Goal: Task Accomplishment & Management: Manage account settings

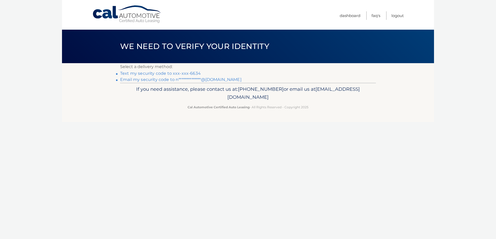
click at [166, 73] on link "Text my security code to xxx-xxx-6634" at bounding box center [160, 73] width 81 height 5
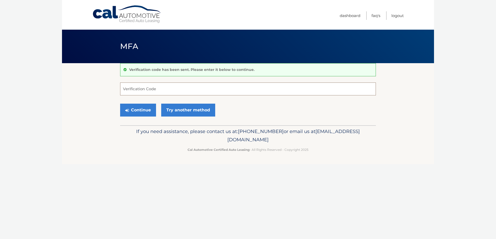
click at [160, 90] on input "Verification Code" at bounding box center [248, 89] width 256 height 13
type input "404333"
click at [145, 107] on button "Continue" at bounding box center [138, 110] width 36 height 13
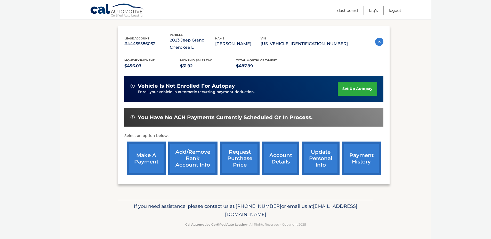
scroll to position [93, 0]
click at [272, 148] on link "account details" at bounding box center [280, 159] width 37 height 34
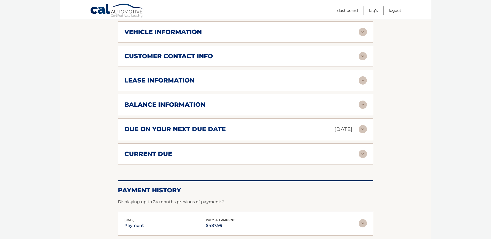
scroll to position [239, 0]
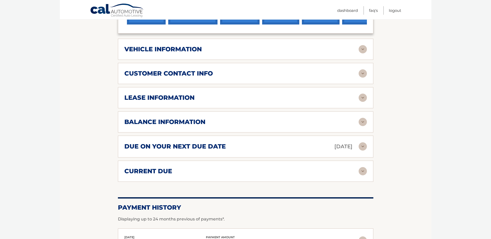
click at [361, 151] on img at bounding box center [363, 147] width 8 height 8
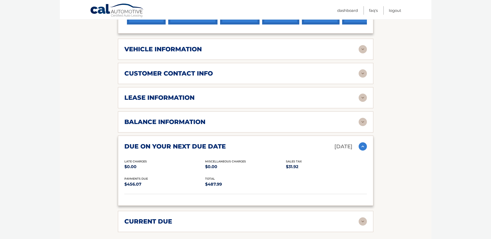
click at [364, 102] on img at bounding box center [363, 98] width 8 height 8
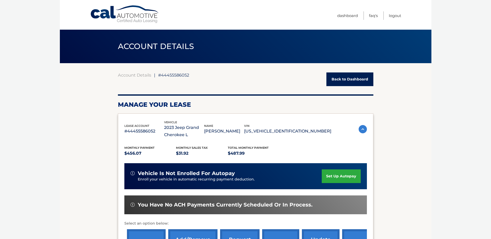
scroll to position [132, 0]
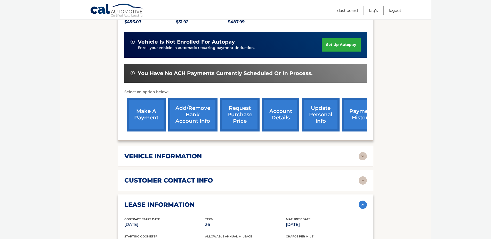
click at [362, 161] on img at bounding box center [363, 156] width 8 height 8
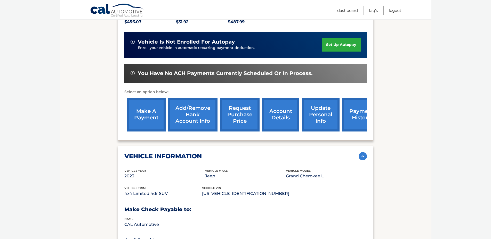
click at [270, 123] on link "account details" at bounding box center [280, 115] width 37 height 34
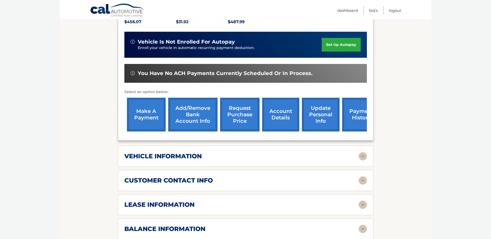
scroll to position [237, 0]
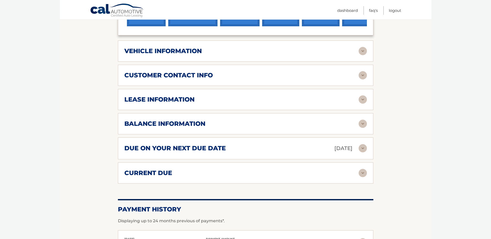
click at [250, 104] on div "lease information" at bounding box center [241, 100] width 235 height 8
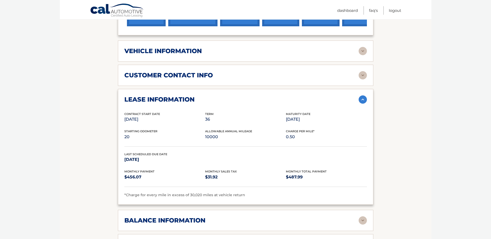
click at [363, 55] on img at bounding box center [363, 51] width 8 height 8
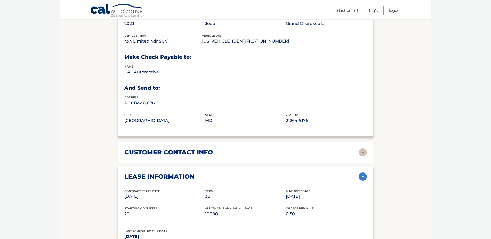
scroll to position [0, 0]
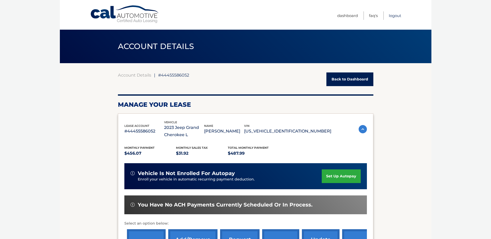
click at [390, 16] on link "Logout" at bounding box center [395, 15] width 12 height 9
